Goal: Task Accomplishment & Management: Use online tool/utility

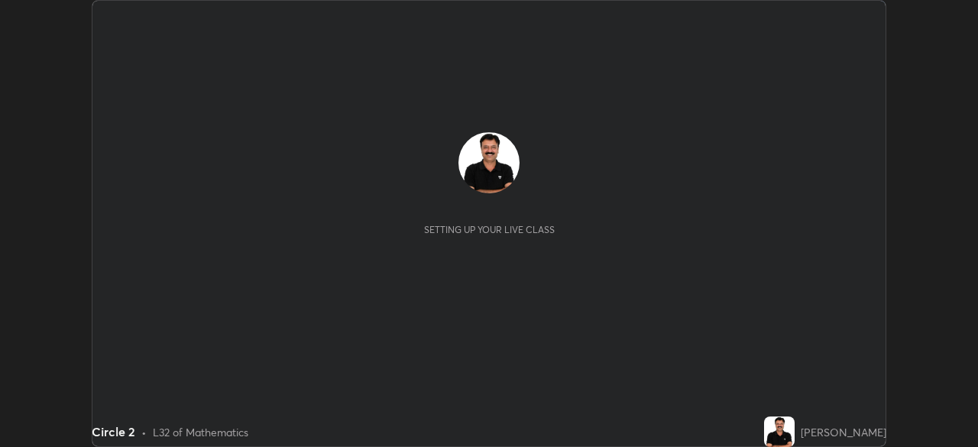
scroll to position [447, 978]
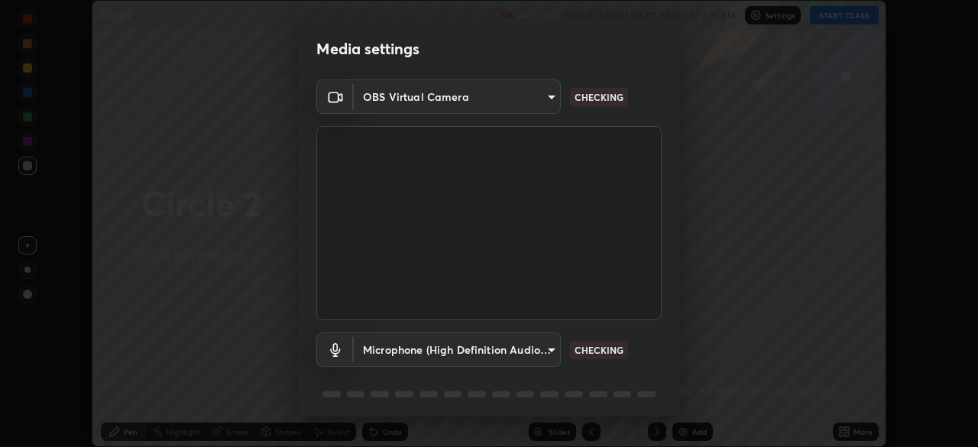
type input "c35a285883de36ed13854a1fbed0525b0d3f8b863e97d5e3b573df760e09333d"
type input "3d334ac0a462d559afaba984711ee6781e2bfd9c7b4003d7f15efc1d03da94cf"
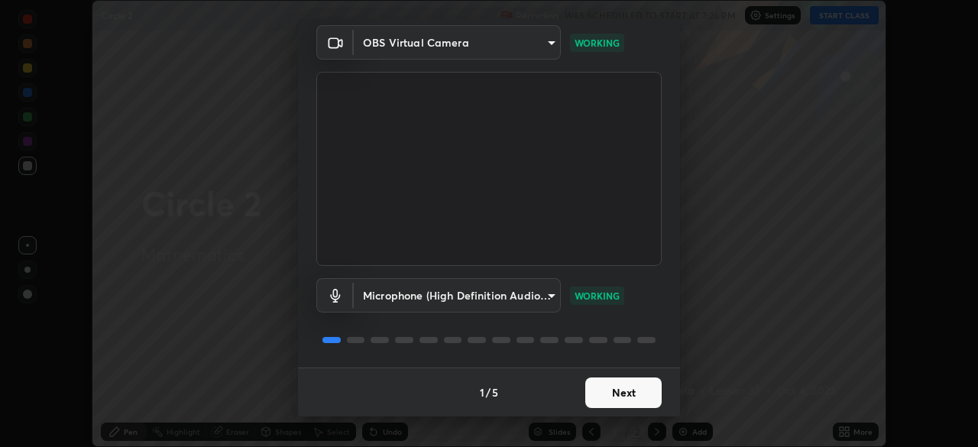
click at [614, 400] on button "Next" at bounding box center [623, 393] width 76 height 31
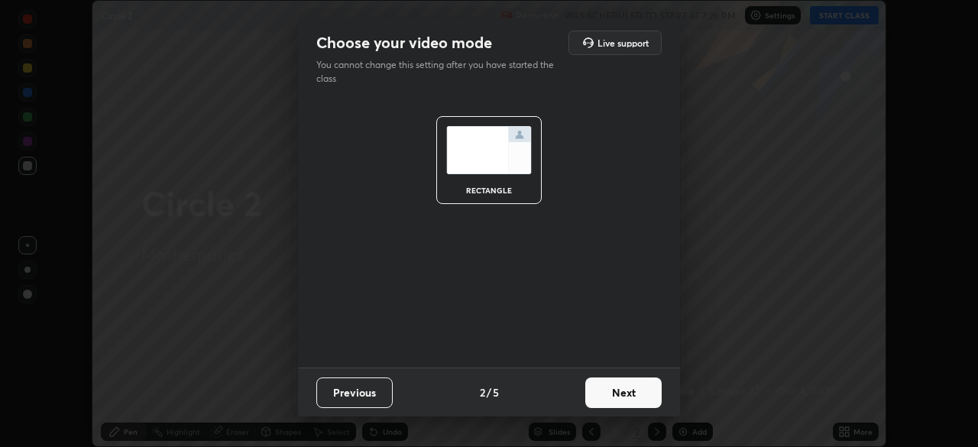
scroll to position [0, 0]
click at [626, 395] on button "Next" at bounding box center [623, 393] width 76 height 31
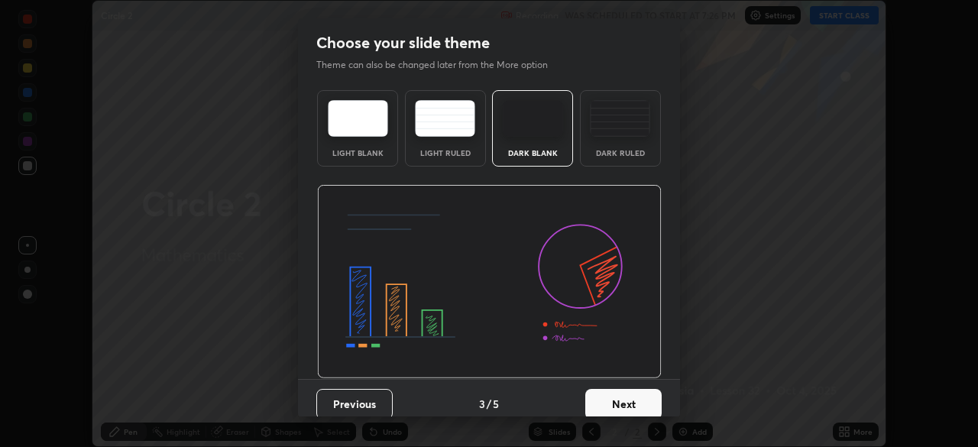
click at [620, 402] on button "Next" at bounding box center [623, 404] width 76 height 31
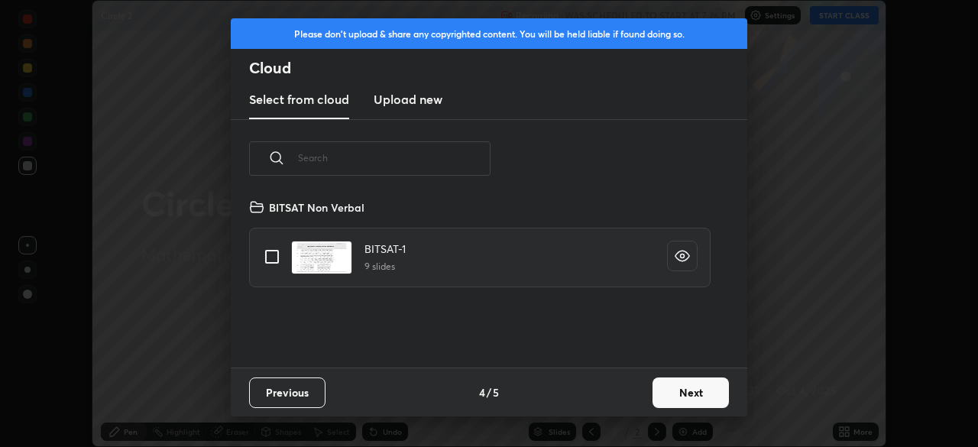
click at [675, 391] on button "Next" at bounding box center [691, 393] width 76 height 31
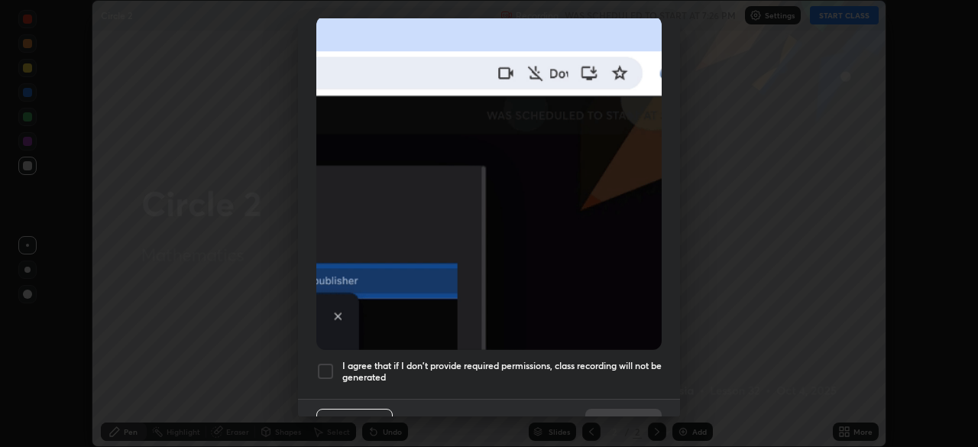
scroll to position [366, 0]
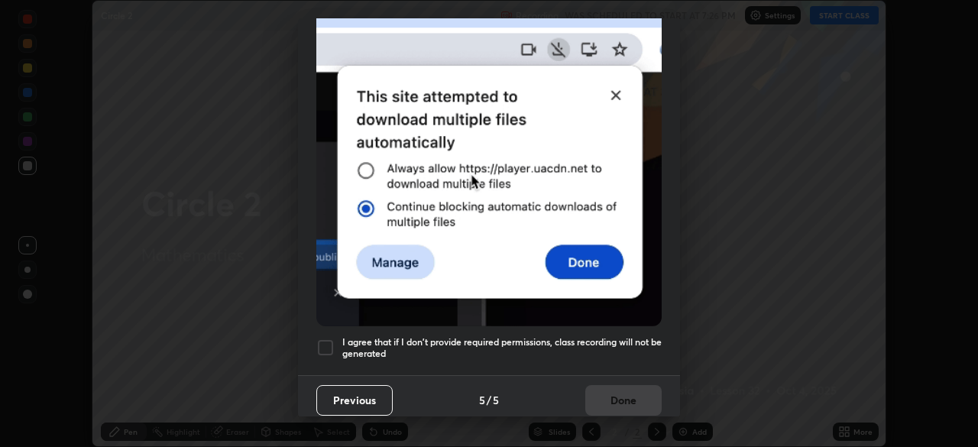
click at [322, 339] on div at bounding box center [325, 348] width 18 height 18
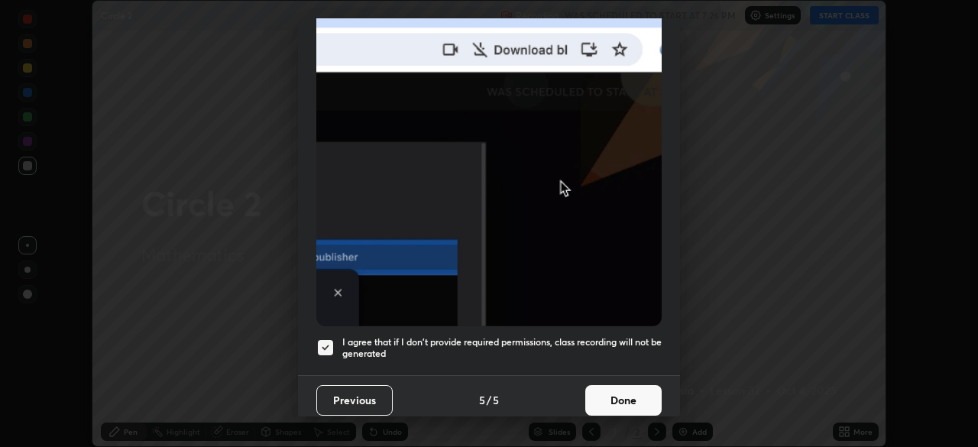
click at [603, 393] on button "Done" at bounding box center [623, 400] width 76 height 31
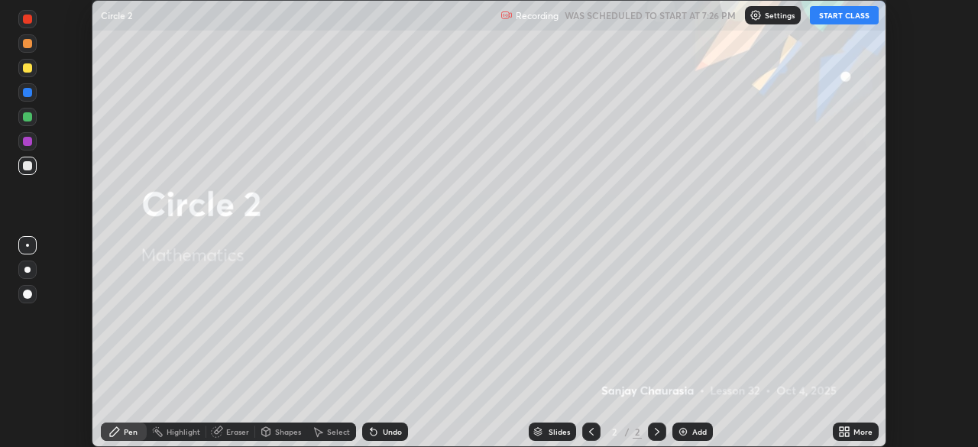
click at [839, 18] on button "START CLASS" at bounding box center [844, 15] width 69 height 18
click at [699, 431] on div "Add" at bounding box center [699, 432] width 15 height 8
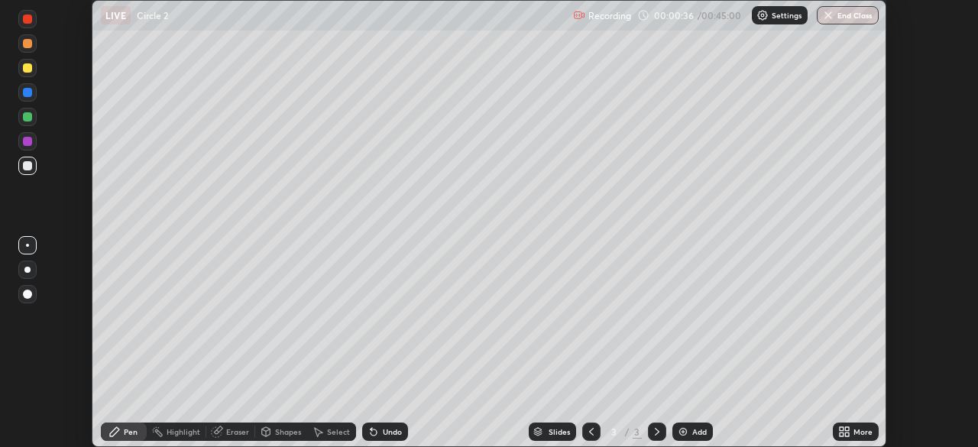
click at [847, 429] on icon at bounding box center [847, 429] width 4 height 4
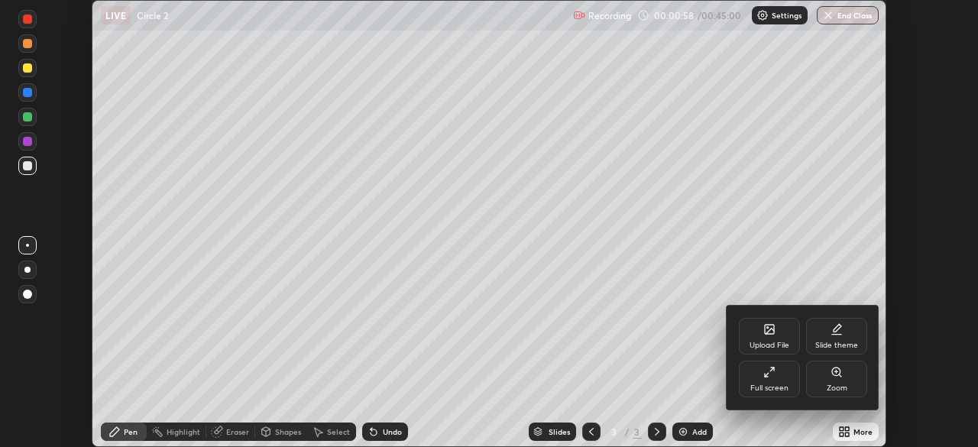
click at [697, 430] on div at bounding box center [489, 223] width 978 height 447
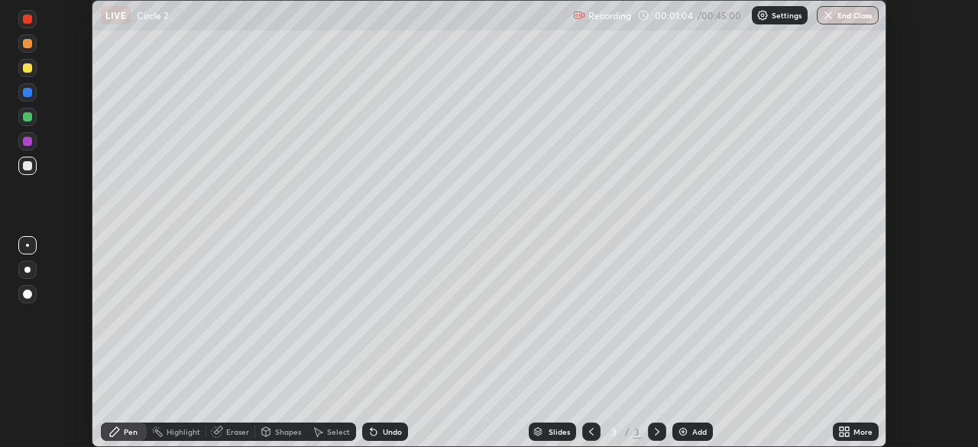
click at [689, 427] on div "Add" at bounding box center [693, 432] width 41 height 18
click at [29, 68] on div at bounding box center [27, 67] width 9 height 9
click at [31, 141] on div at bounding box center [27, 141] width 9 height 9
click at [28, 170] on div at bounding box center [27, 165] width 9 height 9
click at [240, 433] on div "Eraser" at bounding box center [237, 432] width 23 height 8
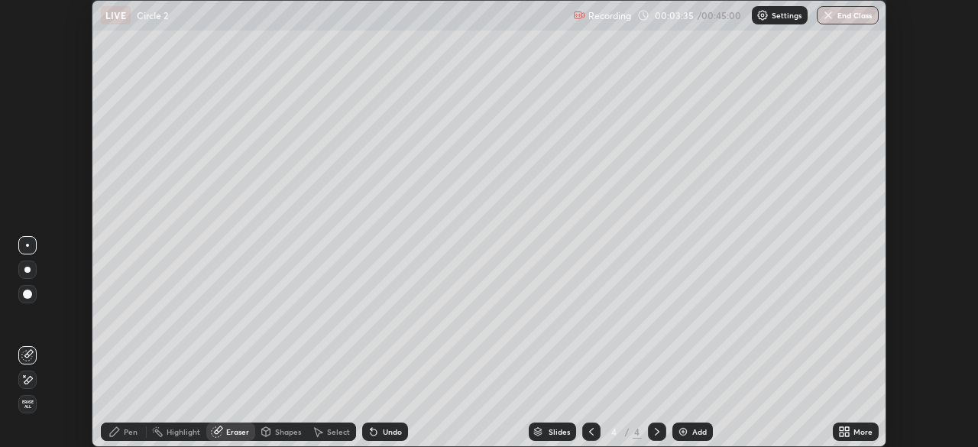
click at [136, 436] on div "Pen" at bounding box center [131, 432] width 14 height 8
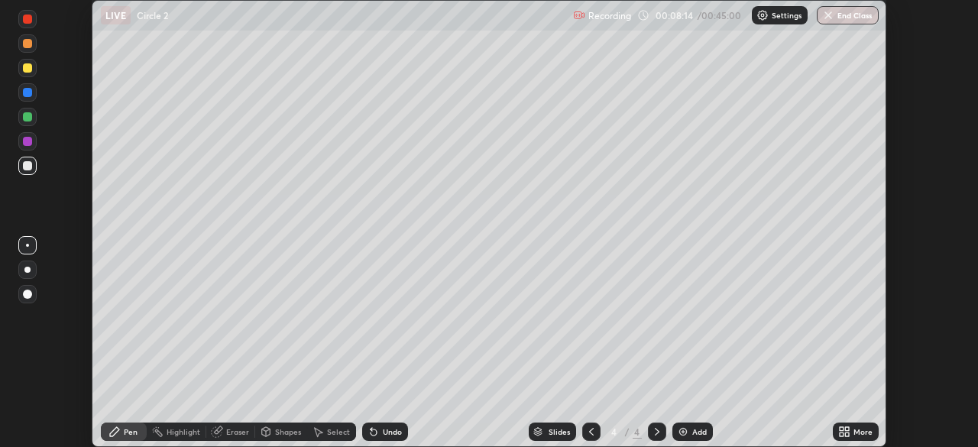
click at [31, 120] on div at bounding box center [27, 116] width 9 height 9
click at [236, 430] on div "Eraser" at bounding box center [237, 432] width 23 height 8
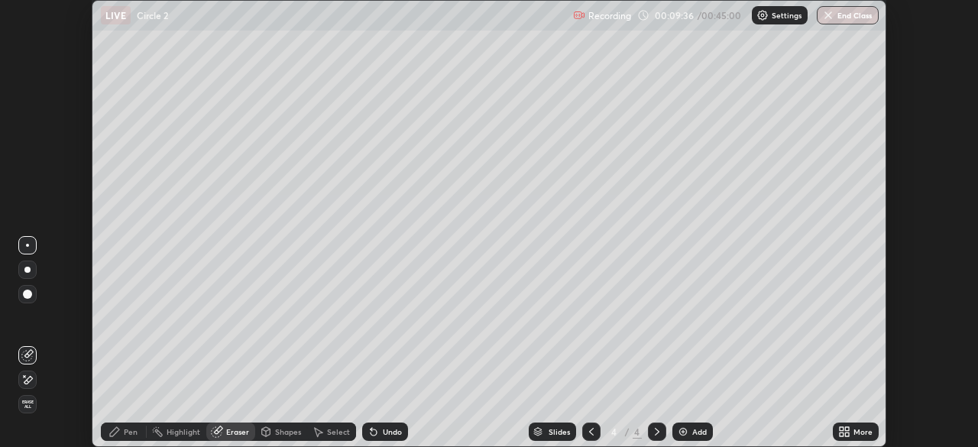
click at [29, 380] on icon at bounding box center [27, 380] width 12 height 13
click at [127, 425] on div "Pen" at bounding box center [124, 432] width 46 height 18
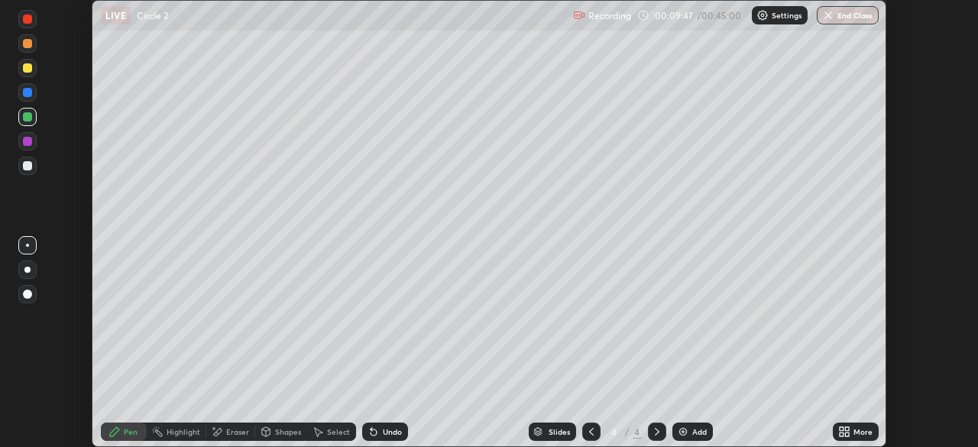
click at [30, 117] on div at bounding box center [27, 116] width 9 height 9
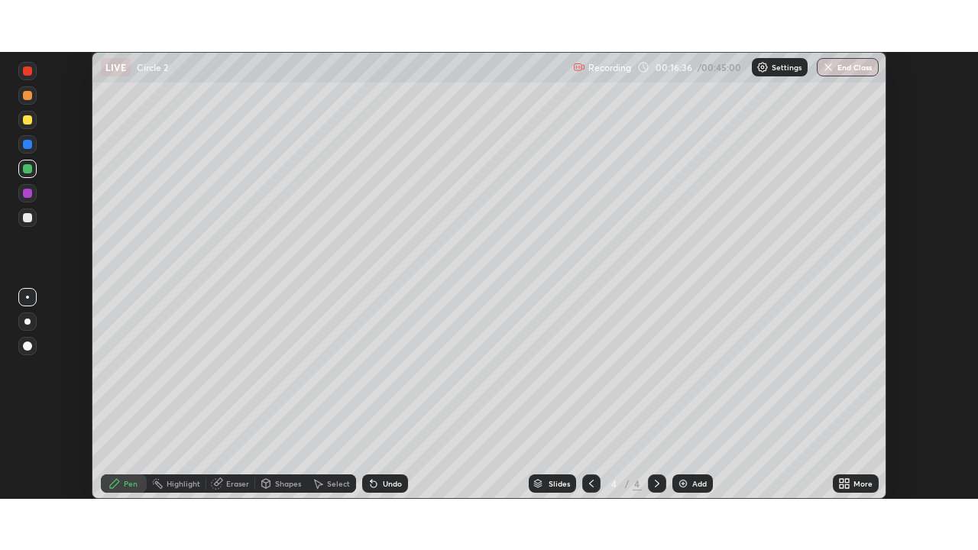
scroll to position [447, 978]
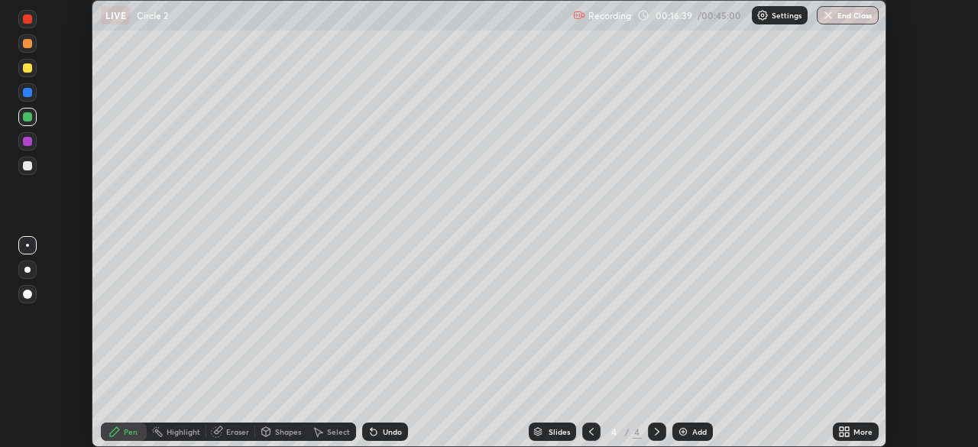
click at [690, 433] on div "Add" at bounding box center [693, 432] width 41 height 18
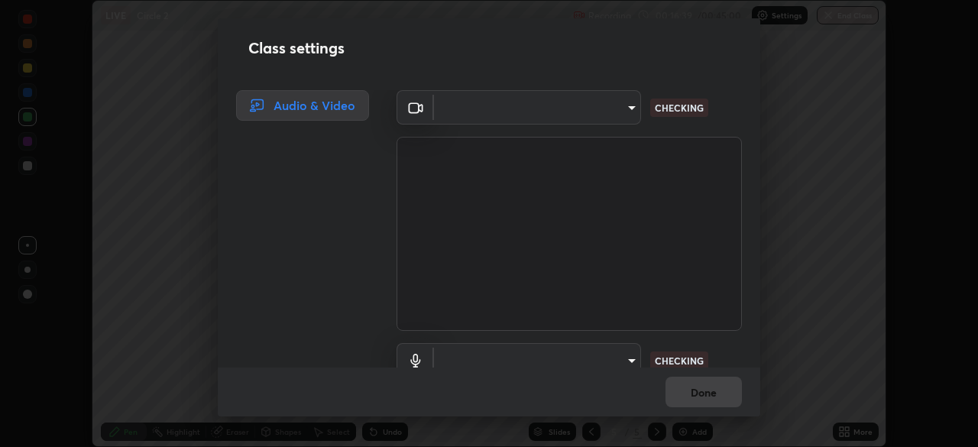
type input "c35a285883de36ed13854a1fbed0525b0d3f8b863e97d5e3b573df760e09333d"
type input "3d334ac0a462d559afaba984711ee6781e2bfd9c7b4003d7f15efc1d03da94cf"
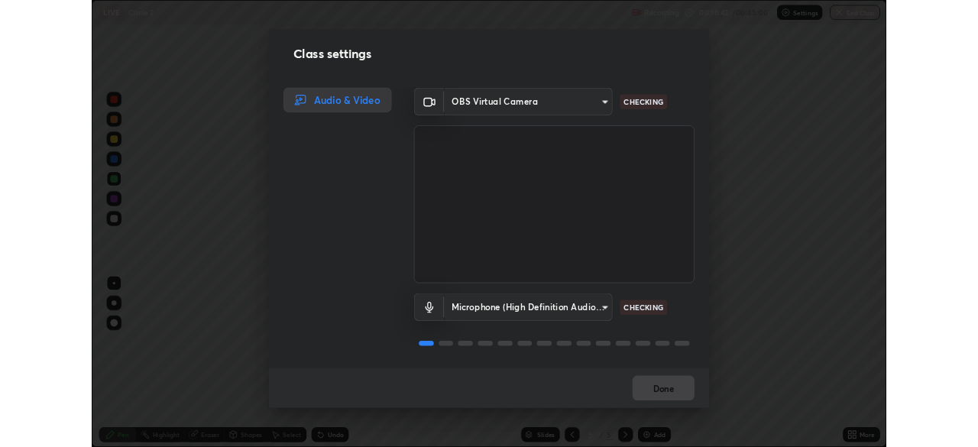
scroll to position [2, 0]
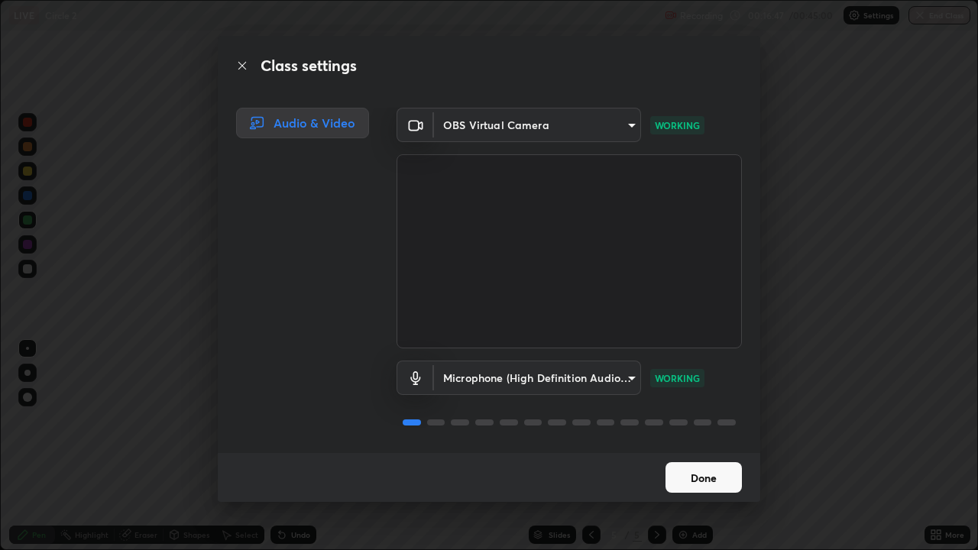
click at [689, 446] on button "Done" at bounding box center [704, 477] width 76 height 31
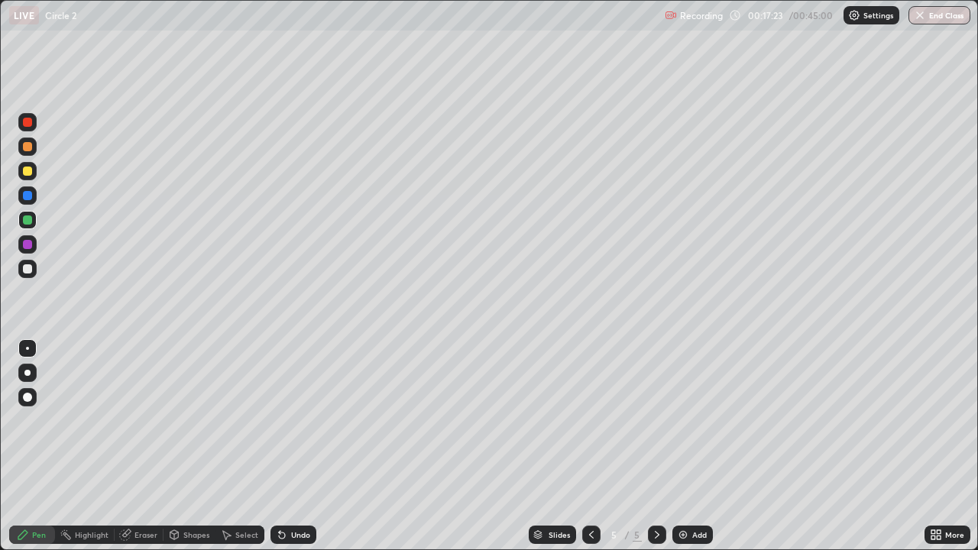
click at [28, 173] on div at bounding box center [27, 171] width 9 height 9
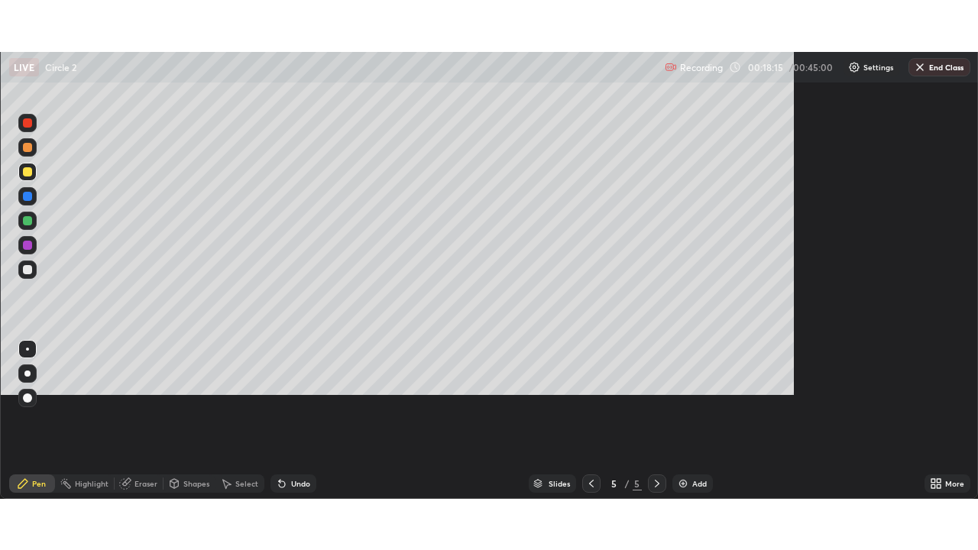
scroll to position [550, 978]
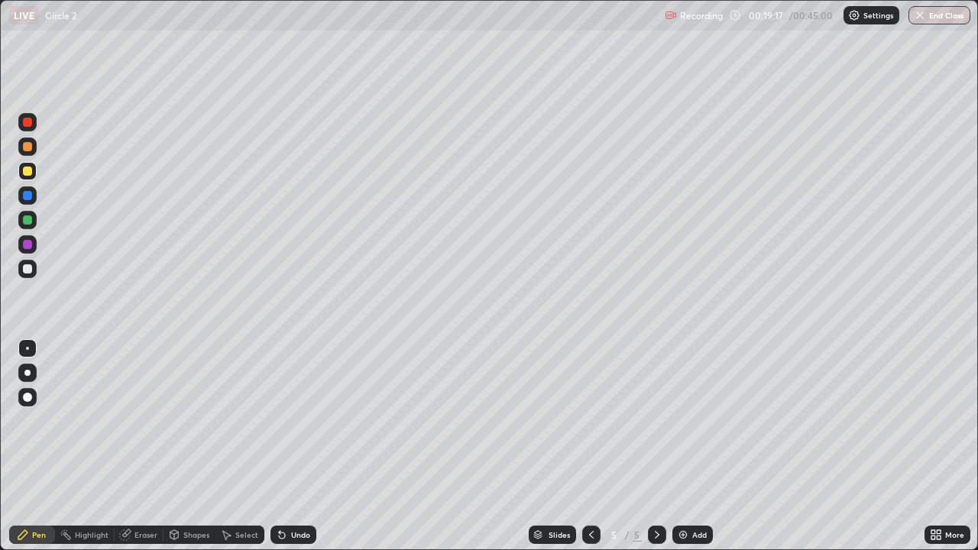
click at [30, 146] on div at bounding box center [27, 146] width 9 height 9
click at [28, 124] on div at bounding box center [27, 122] width 9 height 9
click at [30, 273] on div at bounding box center [27, 268] width 9 height 9
click at [154, 446] on div "Eraser" at bounding box center [146, 535] width 23 height 8
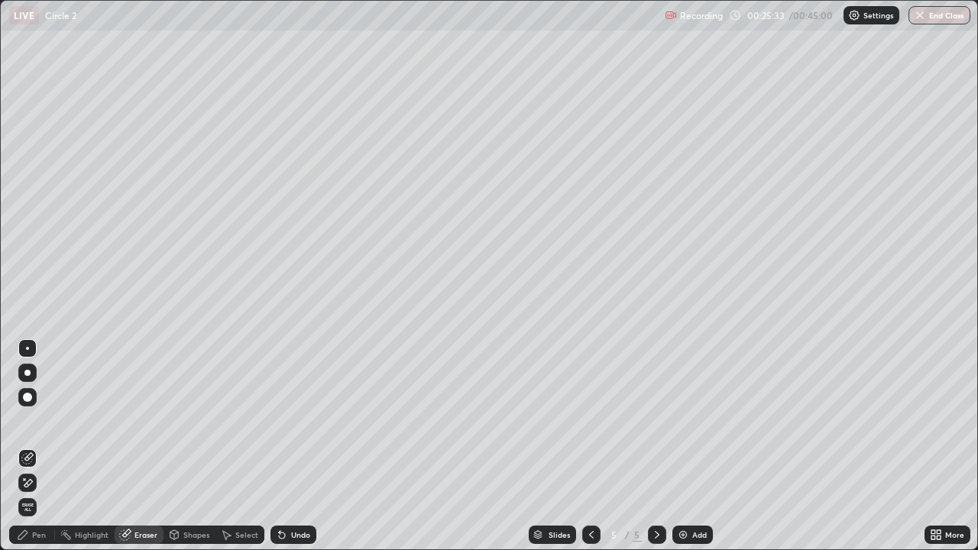
click at [49, 446] on div "Pen" at bounding box center [32, 535] width 46 height 18
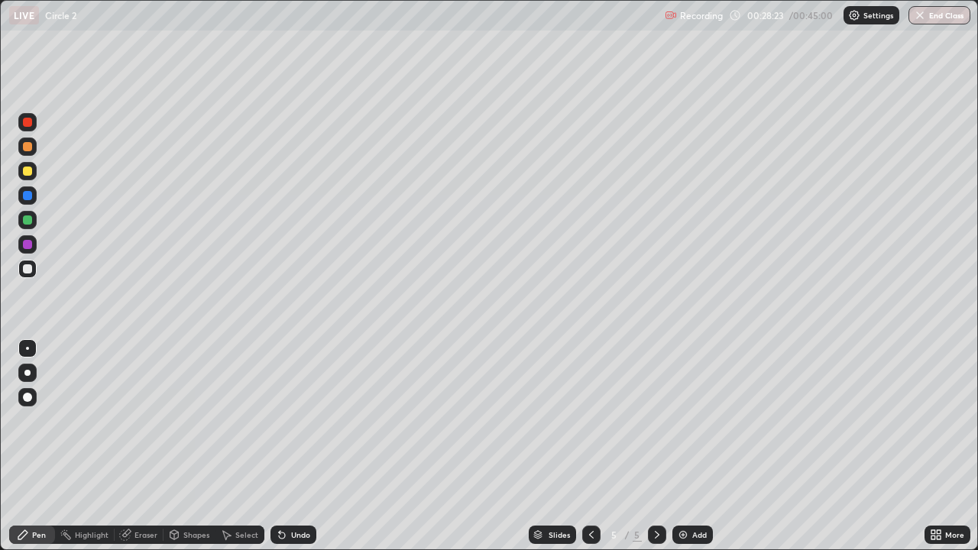
click at [32, 220] on div at bounding box center [27, 220] width 18 height 18
click at [741, 446] on div "Slides 5 / 5 Add" at bounding box center [620, 535] width 608 height 31
click at [757, 446] on div "Slides 5 / 5 Add" at bounding box center [620, 535] width 608 height 31
click at [930, 15] on button "End Class" at bounding box center [940, 15] width 60 height 18
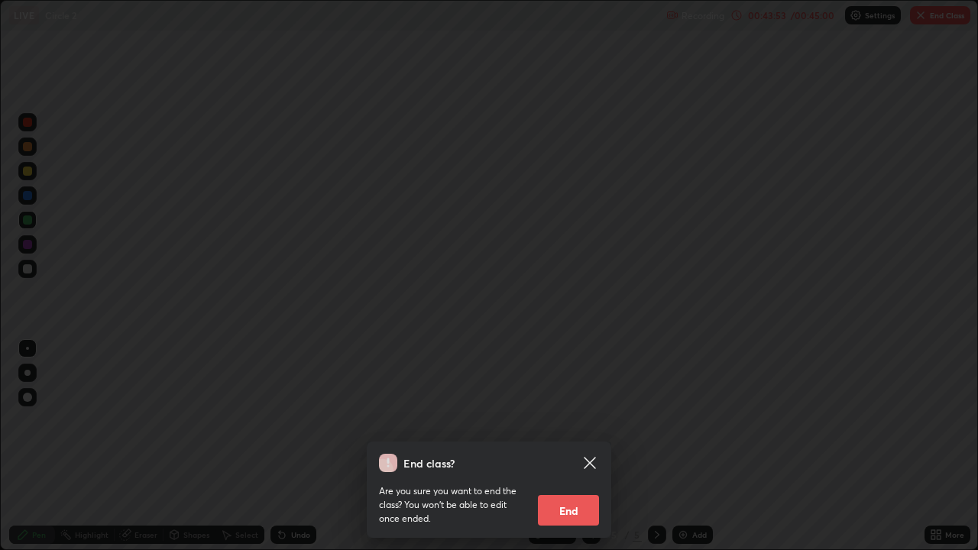
click at [578, 446] on button "End" at bounding box center [568, 510] width 61 height 31
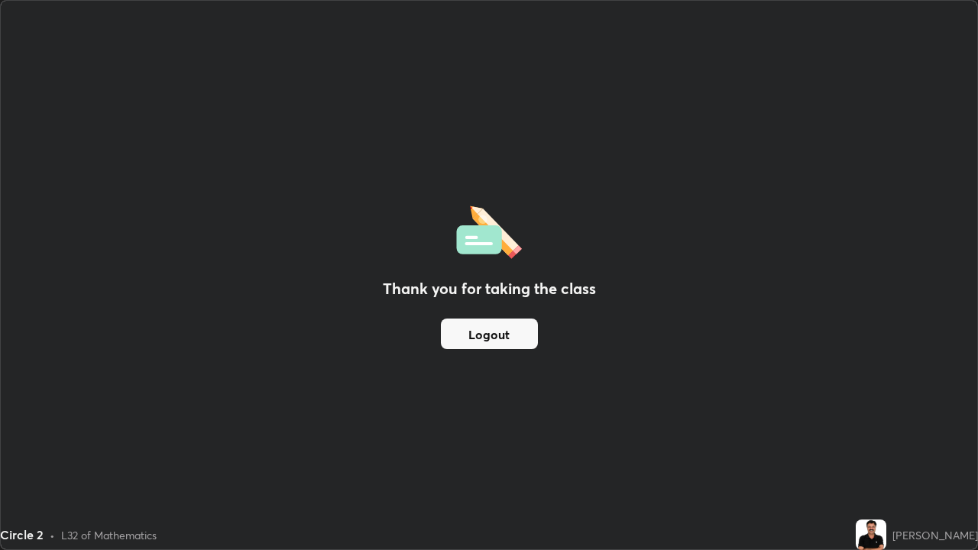
click at [519, 336] on button "Logout" at bounding box center [489, 334] width 97 height 31
